Goal: Task Accomplishment & Management: Use online tool/utility

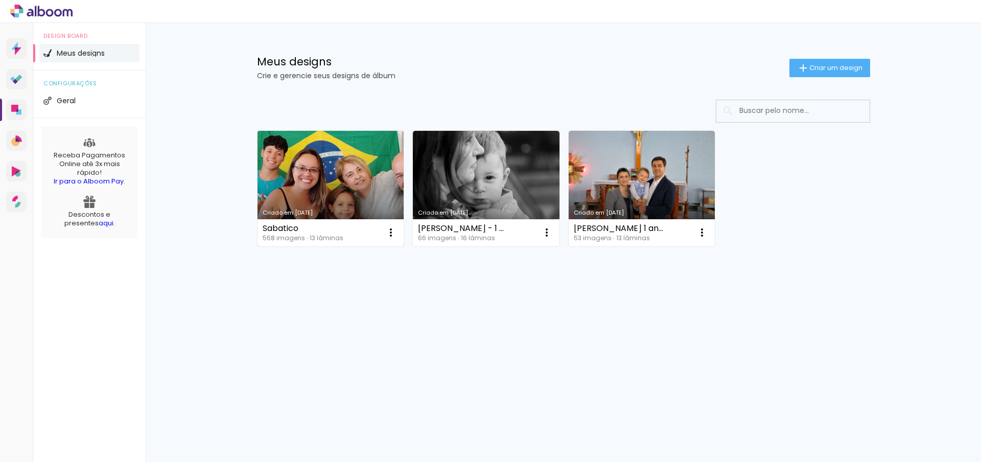
click at [295, 177] on link "Criado em 16/09/25" at bounding box center [330, 188] width 147 height 115
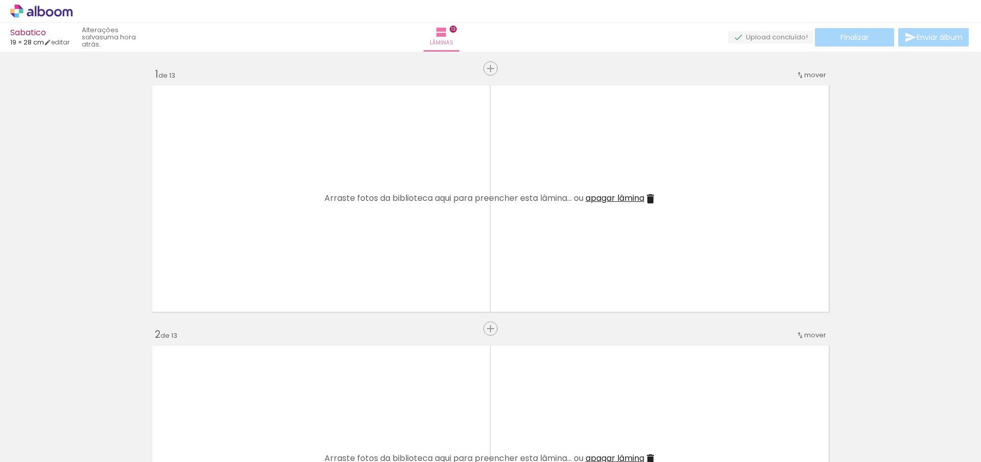
click at [43, 13] on icon at bounding box center [42, 11] width 8 height 11
